Goal: Information Seeking & Learning: Learn about a topic

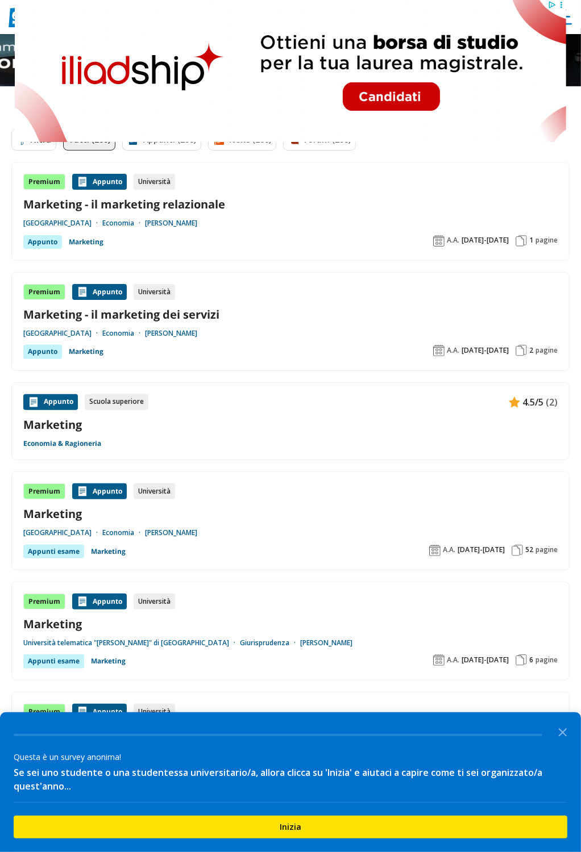
click at [47, 145] on button "Filtra 0" at bounding box center [33, 140] width 45 height 22
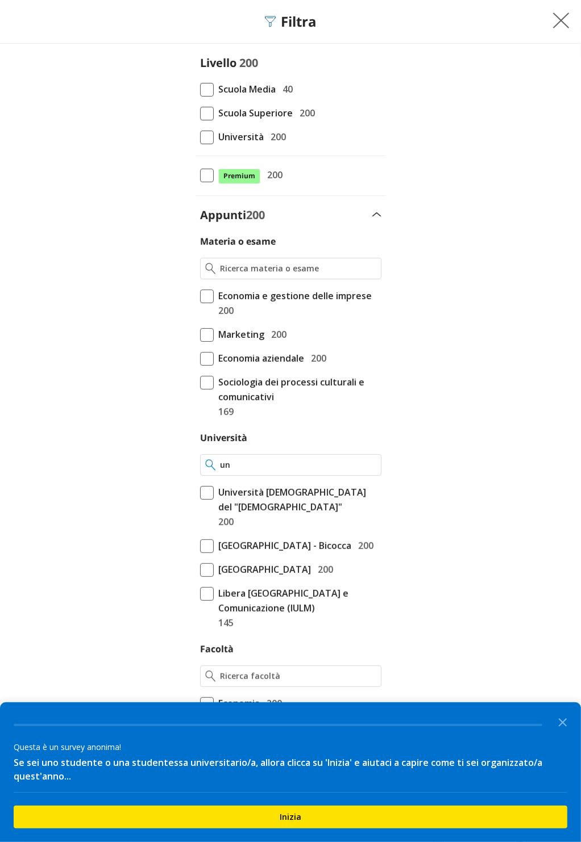
type input "u"
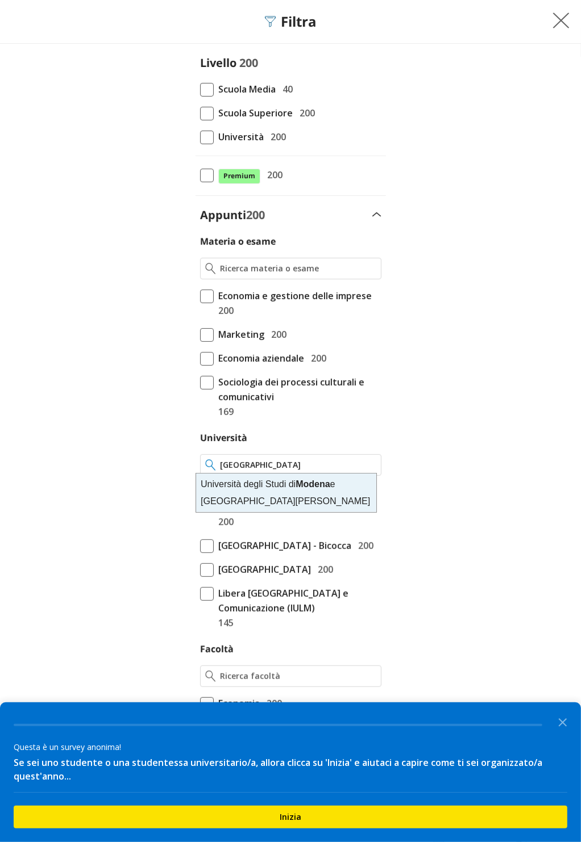
click at [293, 484] on div "Università degli Studi di Modena e Reggio Emilia" at bounding box center [286, 493] width 180 height 39
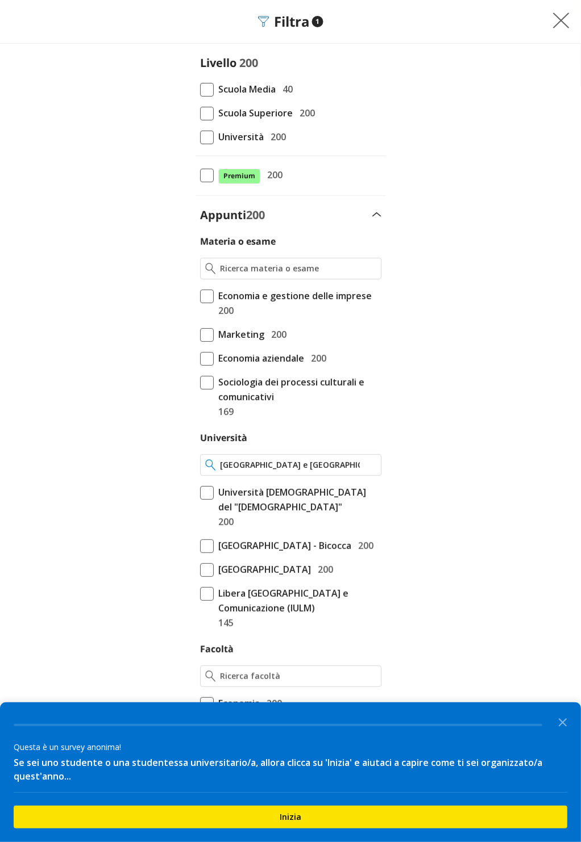
type input "[GEOGRAPHIC_DATA] e [GEOGRAPHIC_DATA][PERSON_NAME]"
click at [540, 162] on form "Livello 200 Scuola Media 40 Scuola Superiore 200 Università 200 Premium 200 3" at bounding box center [290, 722] width 581 height 1335
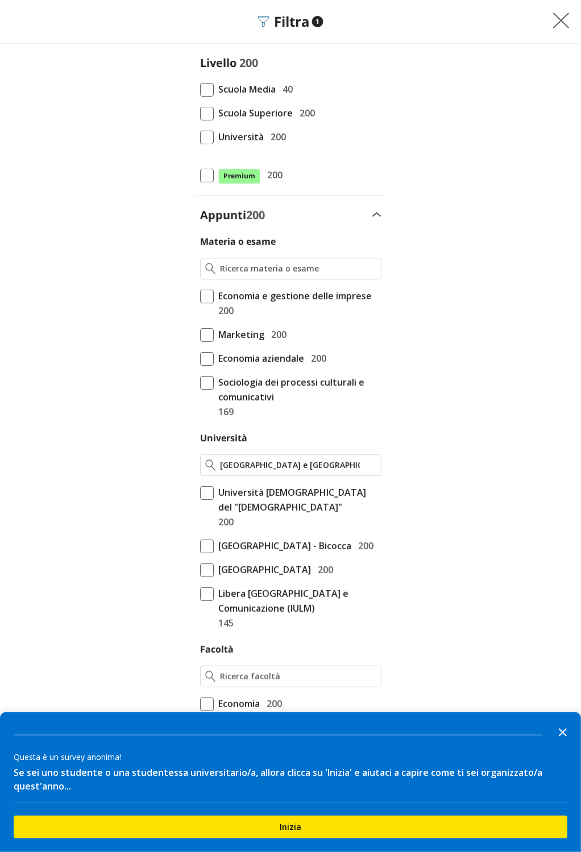
click at [557, 736] on icon "Close the survey" at bounding box center [562, 731] width 23 height 23
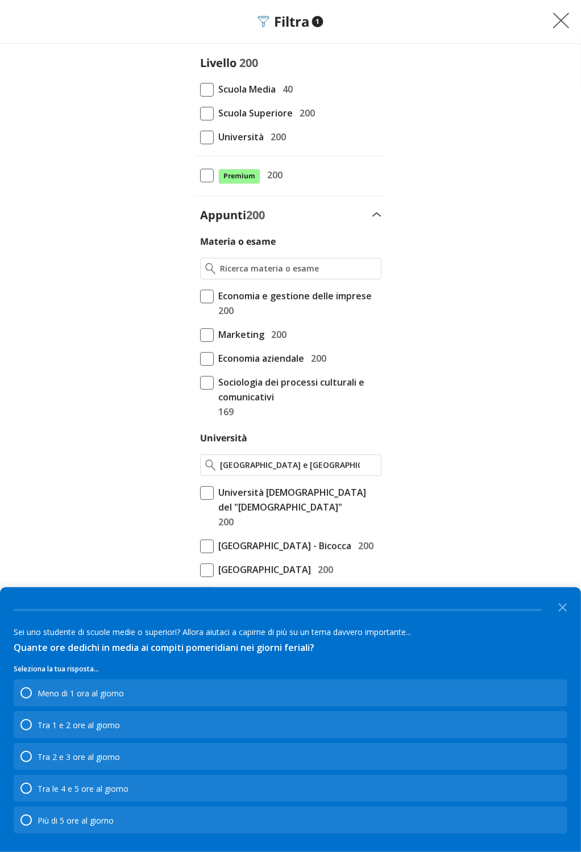
click at [561, 609] on polygon "Close the survey" at bounding box center [562, 607] width 9 height 9
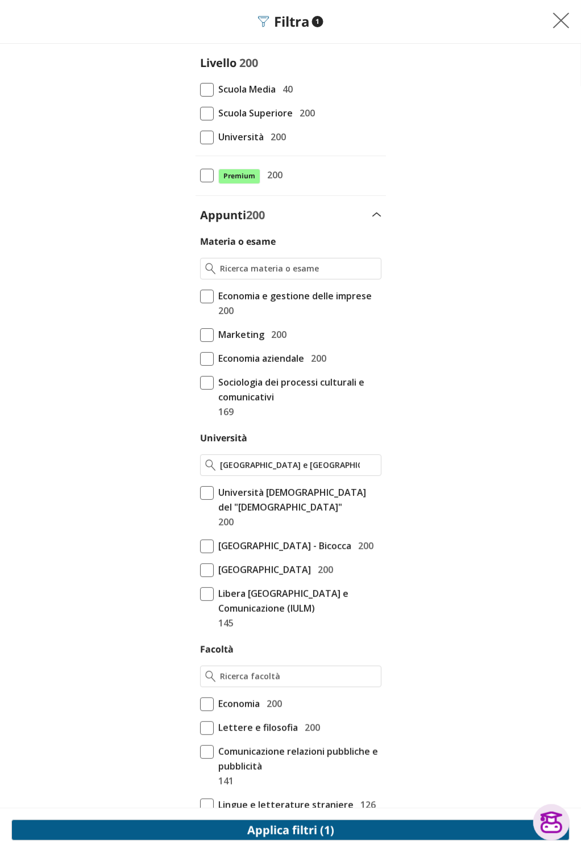
click at [326, 840] on button "Applica filtri (1)" at bounding box center [290, 830] width 558 height 21
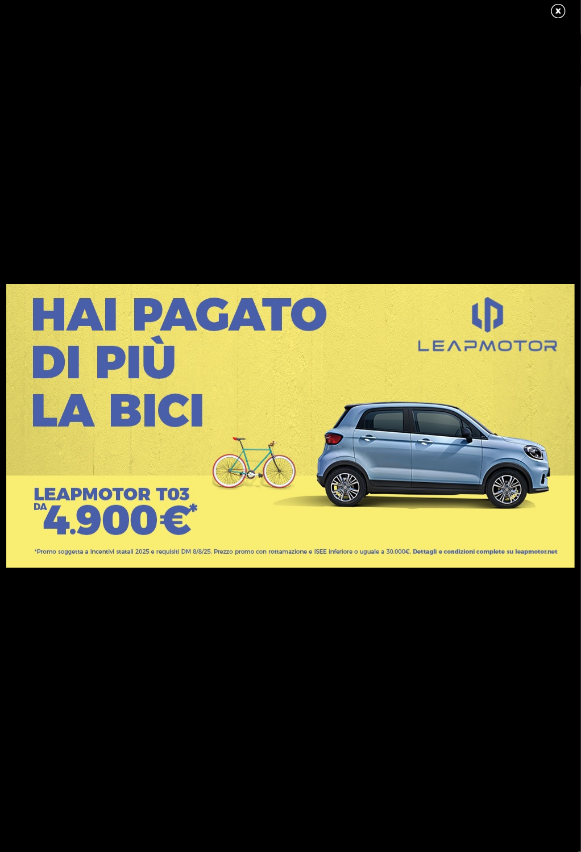
click at [559, 14] on link at bounding box center [563, 11] width 28 height 17
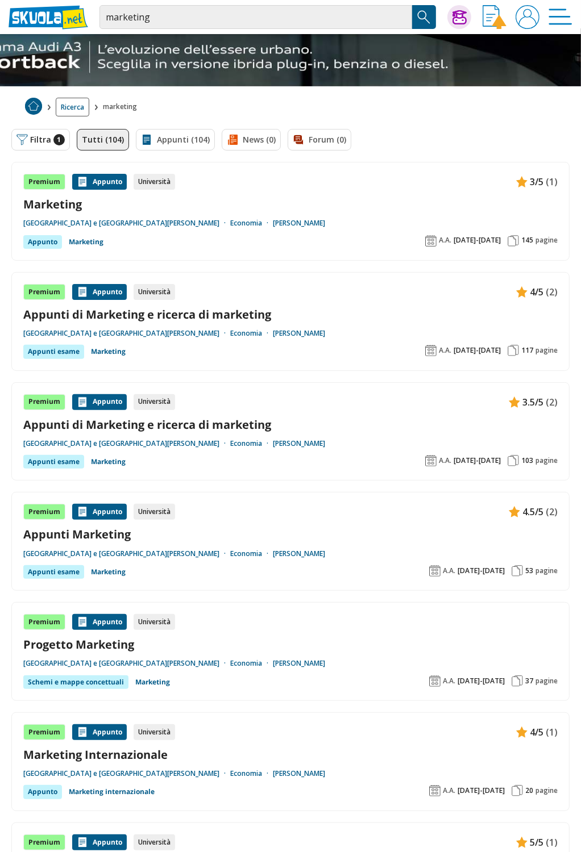
click at [258, 424] on link "Appunti di Marketing e ricerca di marketing" at bounding box center [290, 424] width 534 height 15
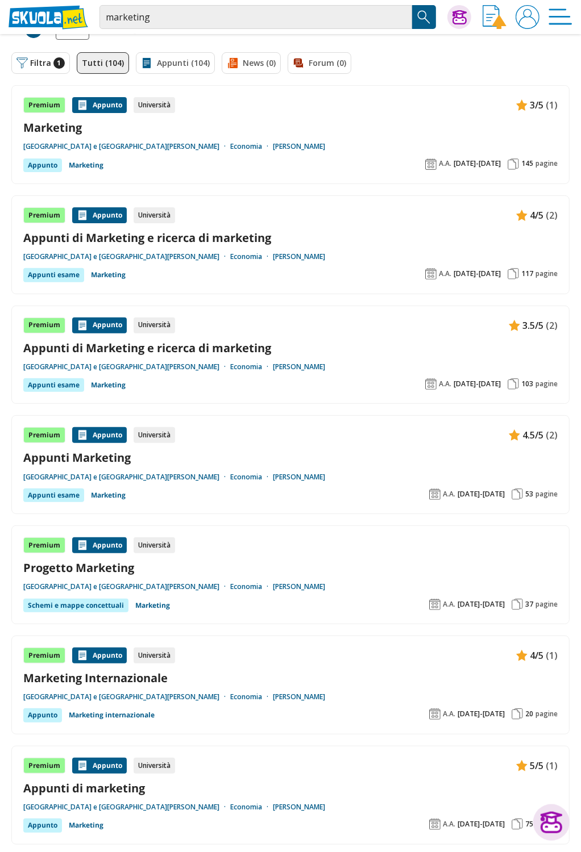
scroll to position [76, 0]
click at [122, 458] on link "Appunti Marketing" at bounding box center [290, 457] width 534 height 15
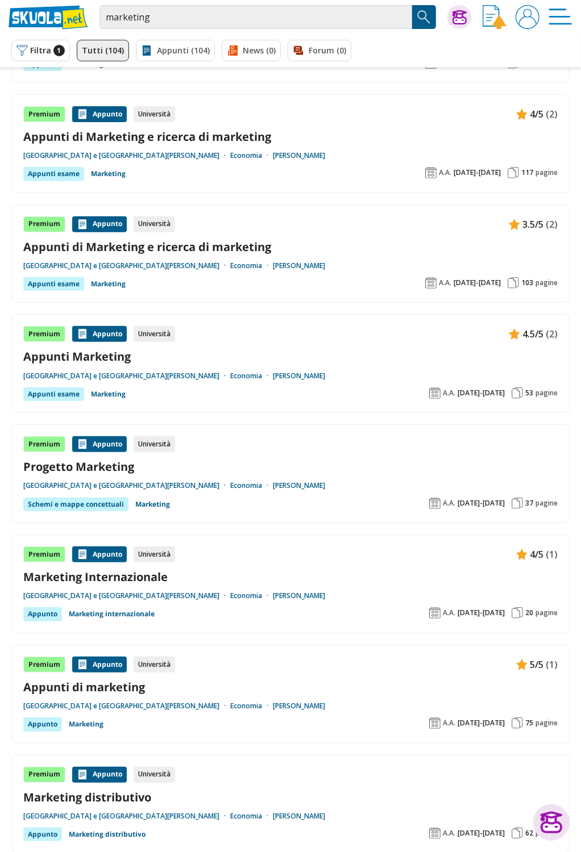
scroll to position [170, 0]
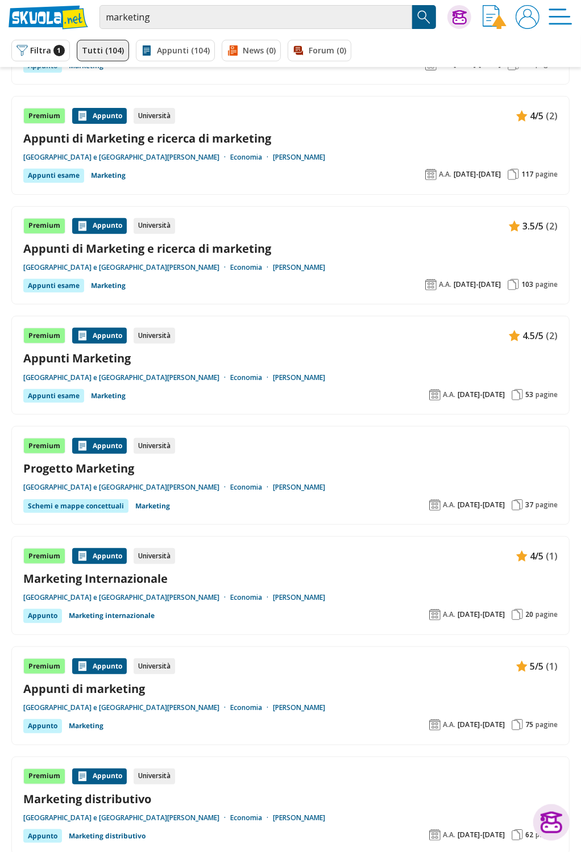
click at [185, 681] on link "Appunti di marketing" at bounding box center [290, 688] width 534 height 15
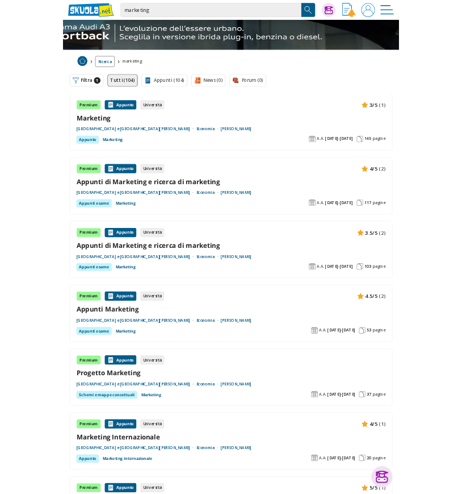
scroll to position [0, 0]
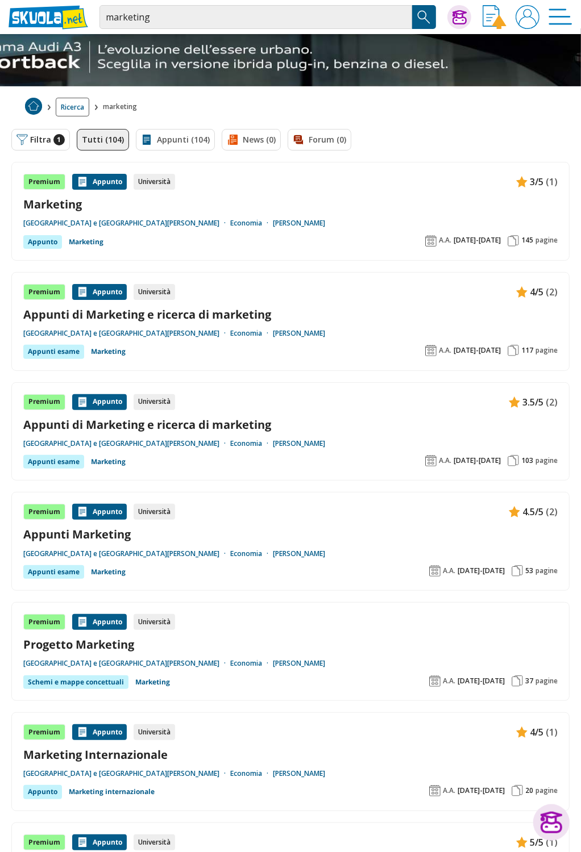
click at [262, 303] on div "Premium [GEOGRAPHIC_DATA] Università 4/5 (2) Appunti di Marketing e ricerca di …" at bounding box center [290, 321] width 534 height 75
click at [115, 537] on link "Appunti Marketing" at bounding box center [290, 534] width 534 height 15
click at [251, 423] on link "Appunti di Marketing e ricerca di marketing" at bounding box center [290, 424] width 534 height 15
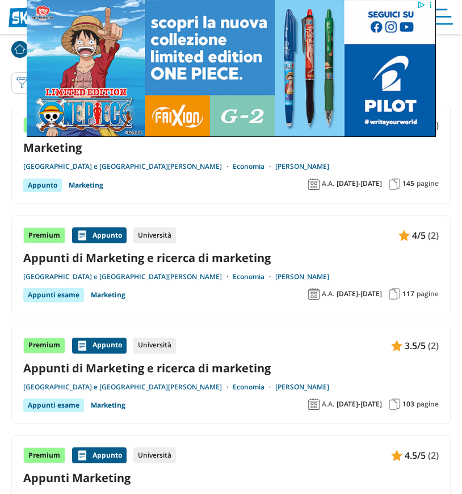
click at [211, 250] on link "Appunti di Marketing e ricerca di marketing" at bounding box center [231, 257] width 416 height 15
